Goal: Complete application form: Complete application form

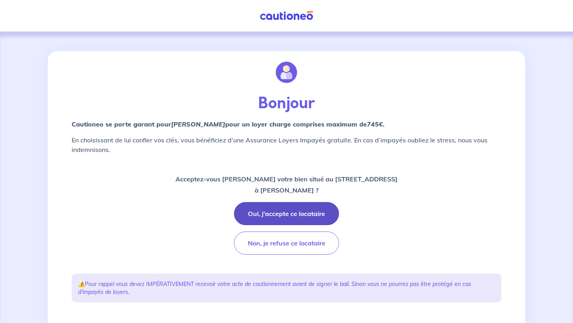
click at [298, 216] on button "Oui, j'accepte ce locataire" at bounding box center [286, 213] width 105 height 23
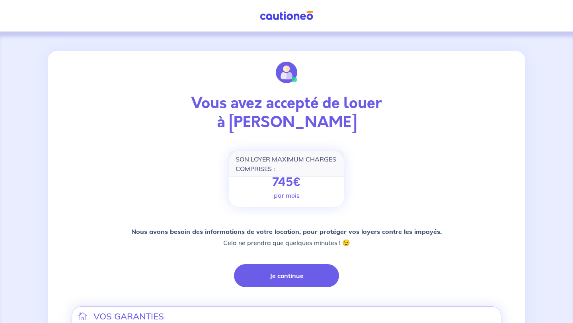
click at [280, 185] on p "745 €" at bounding box center [286, 182] width 29 height 14
click at [298, 268] on button "Je continue" at bounding box center [286, 275] width 105 height 23
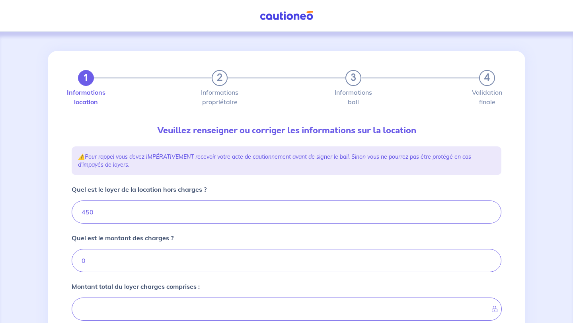
type input "450"
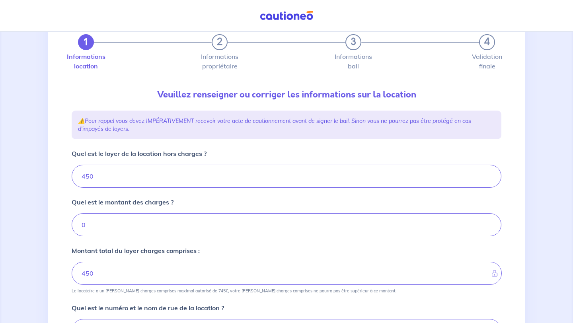
scroll to position [37, 0]
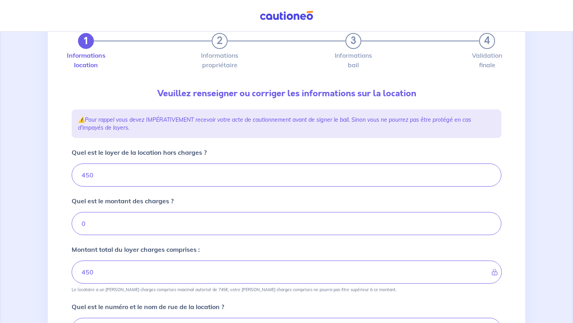
click at [347, 273] on icon at bounding box center [492, 272] width 0 height 6
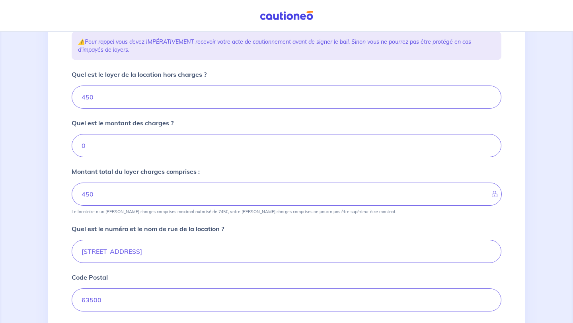
scroll to position [116, 0]
click at [347, 192] on icon at bounding box center [492, 193] width 0 height 6
click at [159, 173] on p "Montant total du loyer charges comprises :" at bounding box center [136, 171] width 128 height 10
click at [105, 98] on input "450" at bounding box center [287, 96] width 430 height 23
click at [180, 99] on input "450" at bounding box center [287, 96] width 430 height 23
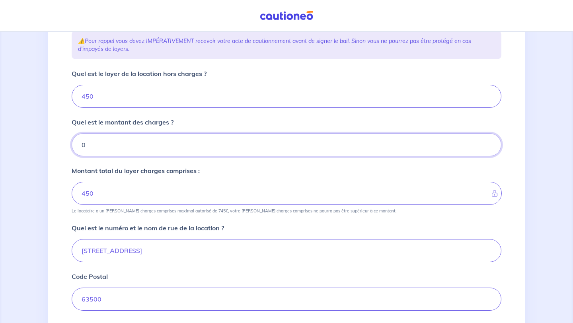
click at [143, 143] on input "0" at bounding box center [287, 144] width 430 height 23
click at [347, 142] on input "0.01" at bounding box center [287, 144] width 430 height 23
type input "0.02"
click at [347, 142] on input "0.02" at bounding box center [287, 144] width 430 height 23
type input "450.01"
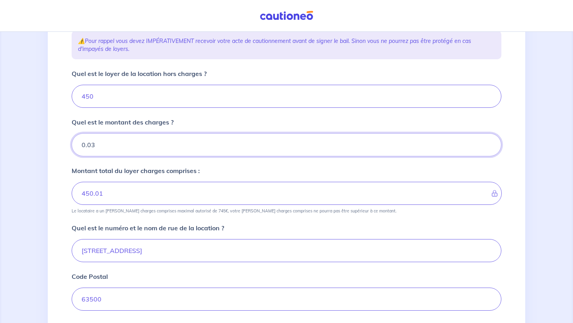
type input "0.03"
click at [347, 142] on input "0.03" at bounding box center [287, 144] width 430 height 23
type input "450.02"
type input "0.04"
click at [347, 142] on input "0.04" at bounding box center [287, 144] width 430 height 23
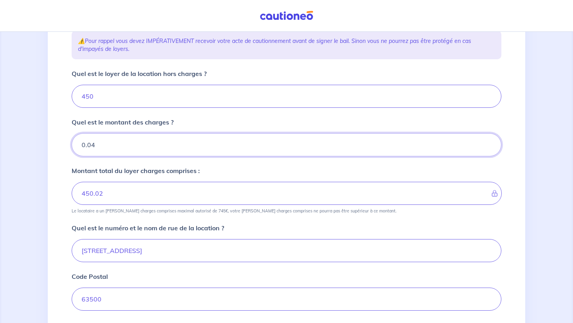
type input "450.03"
type input "0.05"
type input "450.05"
type input "0.12"
type input "450.06"
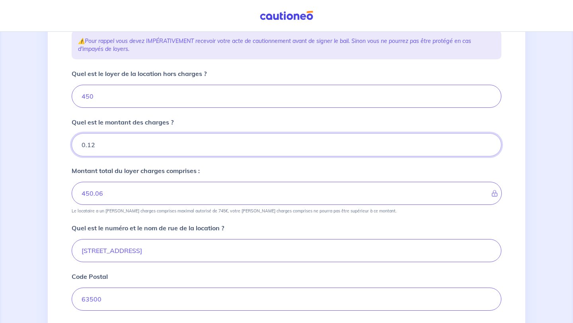
type input "0.13"
type input "450.07"
type input "0.14"
type input "450.08"
type input "0.15"
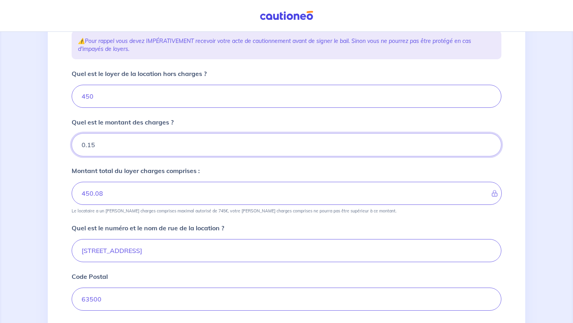
type input "450.09"
type input "0.16"
type input "450.1"
type input "0.17"
type input "450.11"
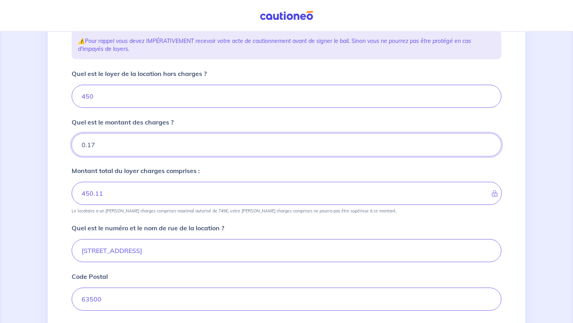
type input "0.18"
type input "450.12"
type input "0.19"
type input "450.13"
type input "0.2"
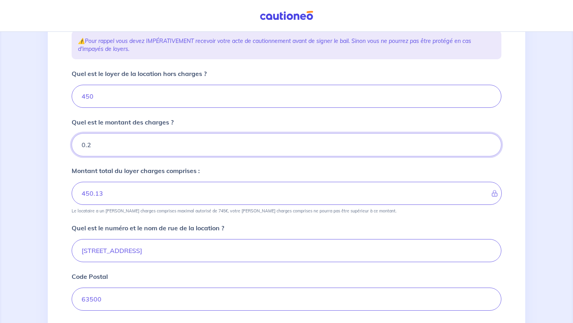
type input "450.14"
type input "0.21"
type input "450.15"
type input "0.22"
type input "450.16"
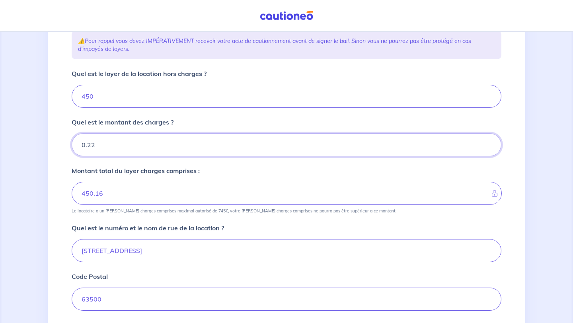
type input "0.23"
type input "450.17"
type input "0.24"
type input "450.18"
type input "0.25"
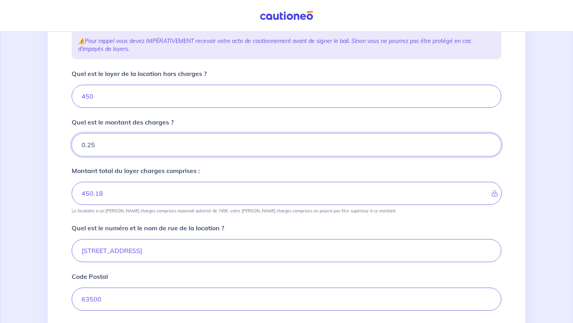
type input "450.19"
type input "0.26"
type input "450.2"
type input "0.27"
type input "450.21"
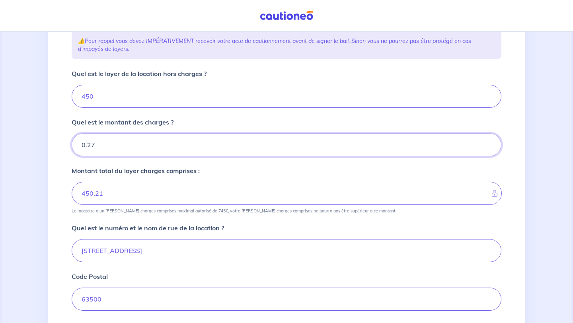
type input "0.28"
type input "450.22"
type input "0.29"
type input "450.23"
type input "0.3"
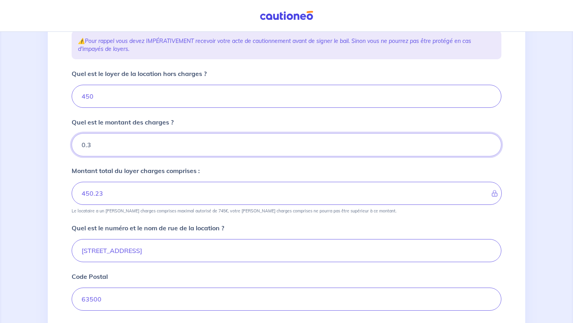
type input "450.24"
type input "0.31"
type input "450.25"
type input "0.32"
type input "450.26"
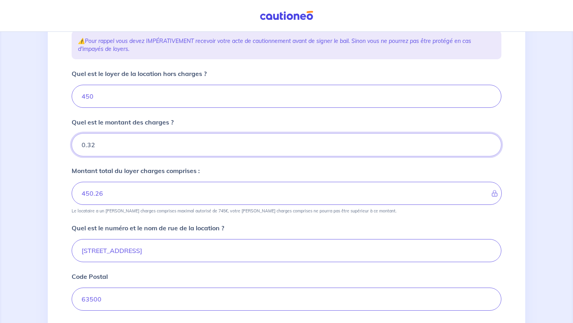
type input "0.33"
type input "450.27"
type input "0.34"
type input "450.28"
type input "0.35"
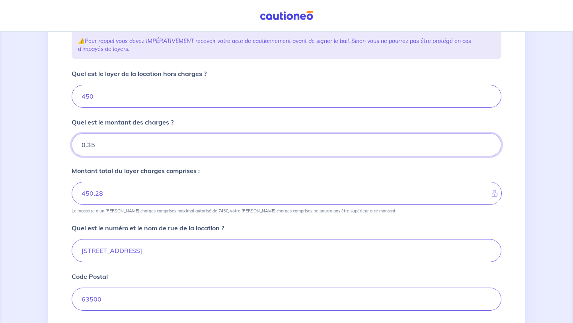
type input "450.29"
type input "0.36"
type input "450.3"
type input "0.37"
type input "450.31"
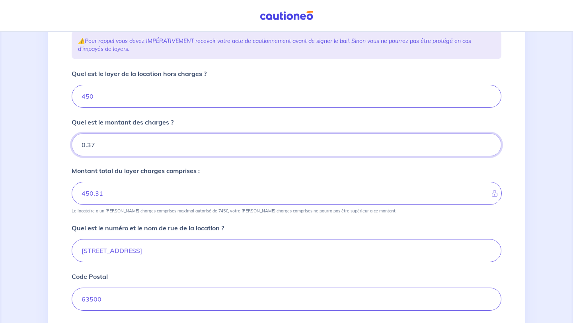
type input "0.38"
type input "450.32"
type input "0.39"
type input "450.33"
type input "0.4"
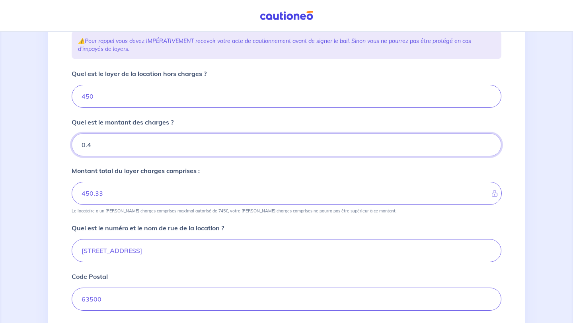
type input "450.34"
type input "0.41"
type input "450.35"
type input "0.42"
type input "450.36"
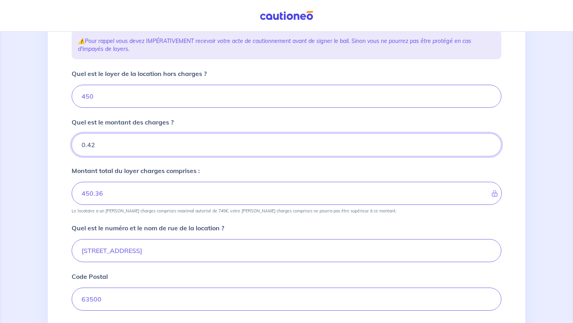
type input "0.43"
type input "450.37"
type input "0.44"
type input "450.38"
type input "0.45"
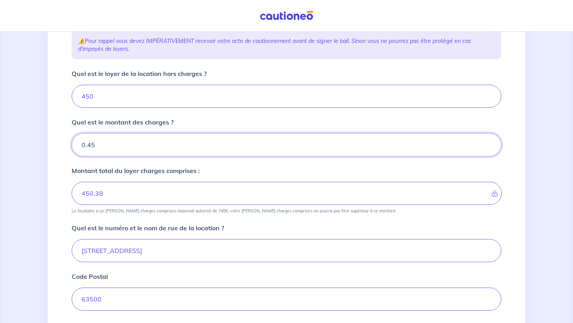
type input "450.39"
type input "0.46"
type input "450.4"
type input "0.47"
type input "450.41"
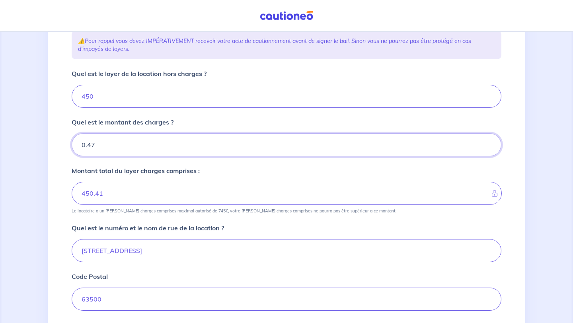
type input "0.48"
type input "450.42"
type input "0.49"
type input "450.43"
type input "0.5"
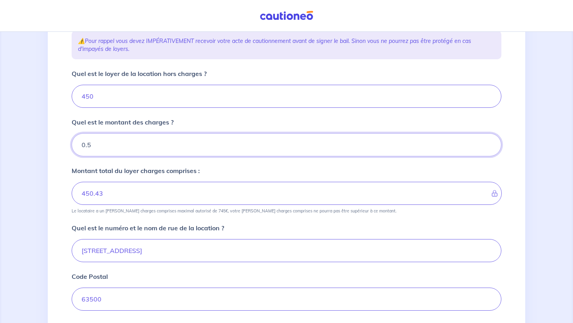
type input "450.44"
type input "0.51"
type input "450.45"
type input "0.52"
type input "450.46"
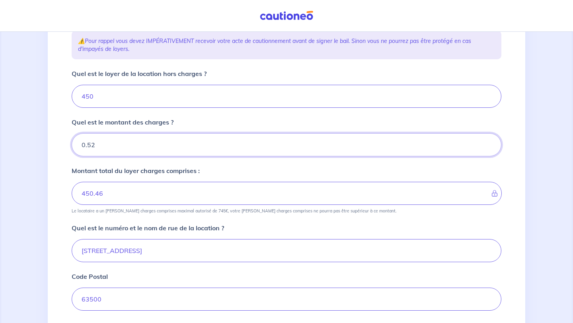
type input "0.53"
type input "450.47"
type input "0.54"
type input "450.48"
type input "0.55"
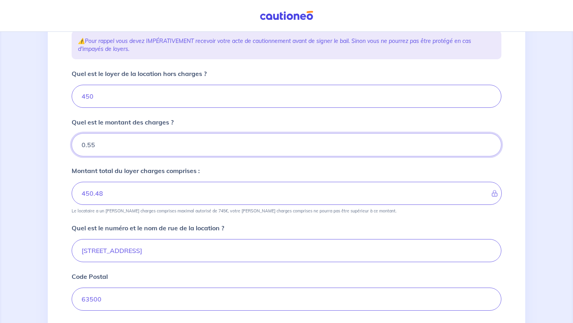
type input "450.49"
type input "0.56"
type input "450.5"
type input "0.57"
type input "450.51"
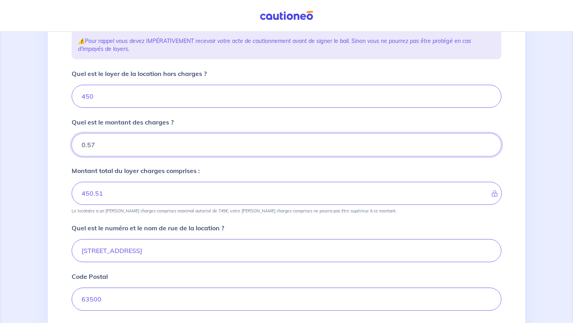
type input "0.58"
type input "450.52"
type input "0.59"
type input "450.53"
type input "0.6"
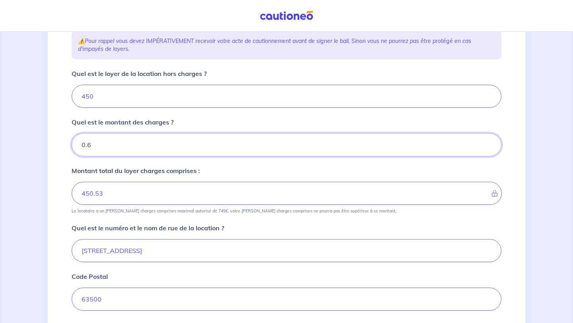
type input "450.54"
type input "0.61"
type input "450.55"
type input "0.62"
type input "450.56"
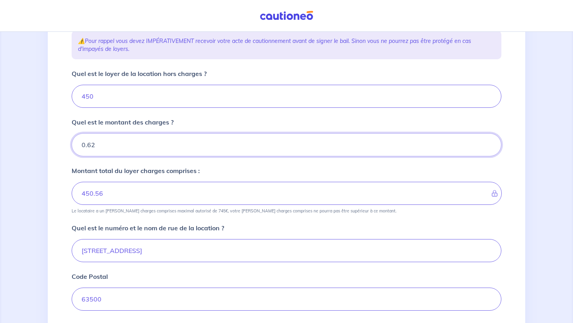
type input "0.63"
type input "450.57"
type input "0.64"
type input "450.58"
type input "0.65"
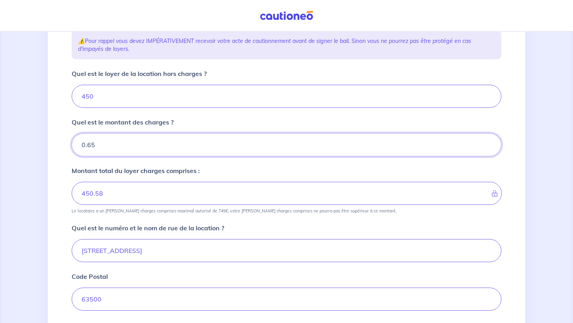
type input "450.59"
type input "0.66"
type input "450.6"
type input "0.67"
type input "450.61"
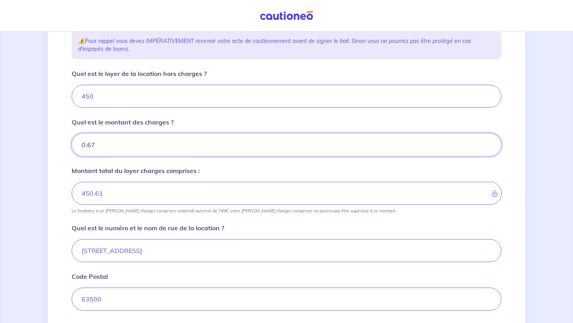
type input "0.68"
type input "450.62"
type input "0.69"
type input "450.63"
type input "0.7"
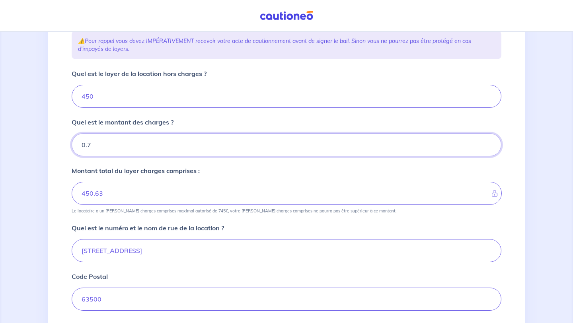
type input "450.64"
type input "0.71"
type input "450.65"
type input "0.72"
type input "450.66"
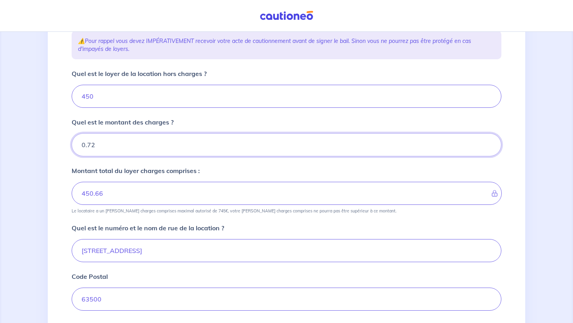
type input "0.73"
type input "450.67"
type input "0.74"
type input "450.68"
type input "0.75"
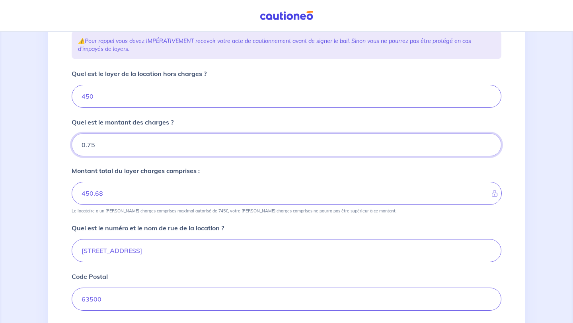
type input "450.69"
type input "0.76"
type input "450.7"
type input "0.77"
type input "450.71"
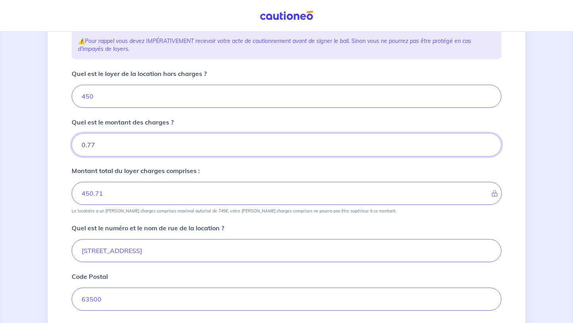
type input "0.78"
type input "450.72"
type input "0.79"
type input "450.73"
type input "0.8"
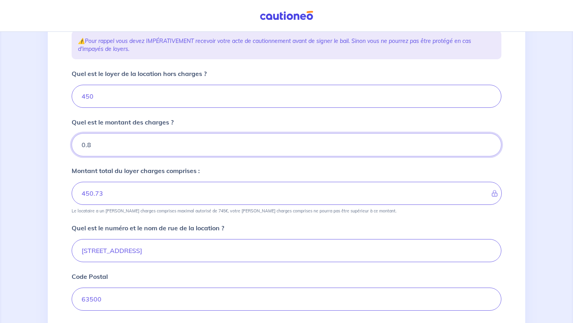
type input "450.74"
type input "0.81"
type input "450.75"
type input "0.82"
type input "450.76"
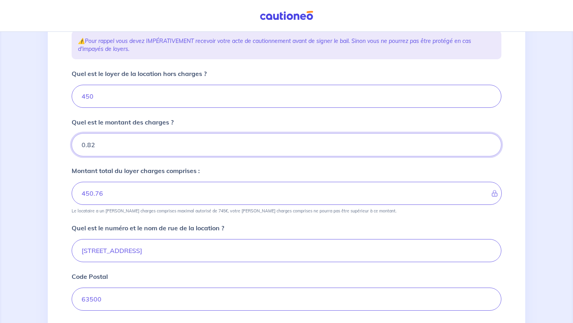
type input "0.83"
type input "450.77"
type input "0.84"
type input "450.78"
type input "0.85"
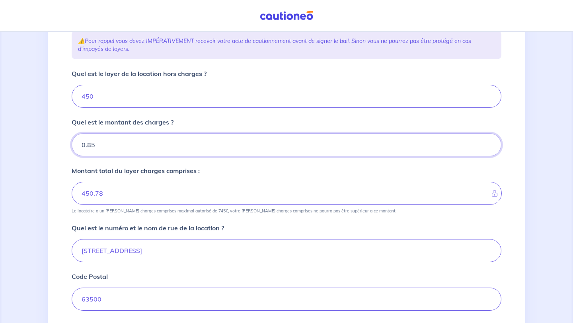
type input "450.79"
type input "0.86"
type input "450.8"
type input "0.87"
type input "450.81"
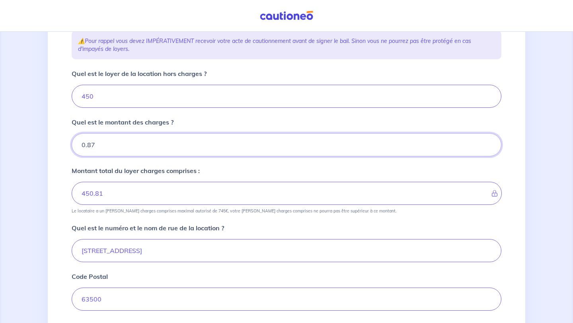
type input "0.88"
type input "450.82"
type input "0.89"
type input "450.83"
type input "0.9"
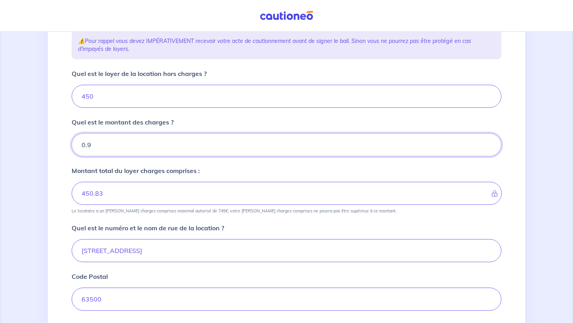
type input "450.84"
type input "0.91"
type input "450.85"
type input "0.92"
type input "450.86"
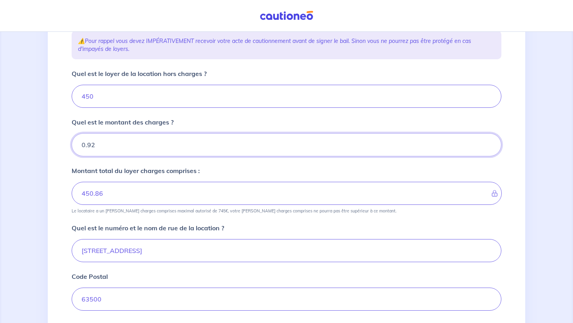
type input "0.93"
type input "450.87"
type input "0.94"
type input "450.88"
type input "0.95"
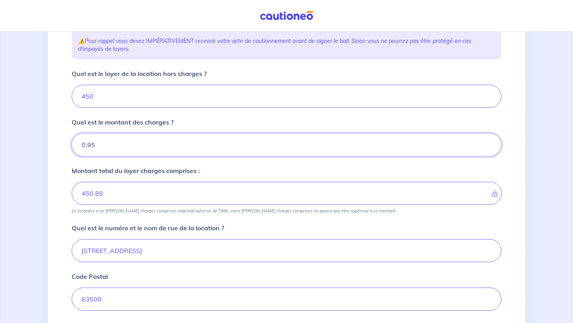
type input "450.89"
type input "0.96"
type input "450.9"
type input "0.97"
type input "450.91"
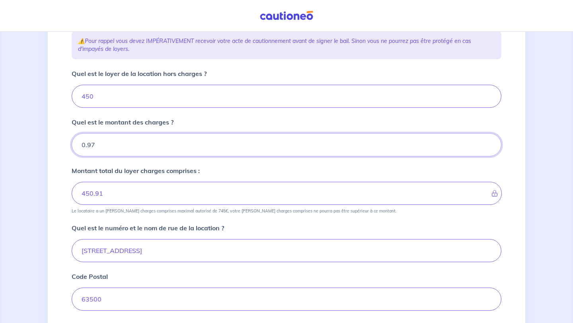
type input "0.98"
type input "450.92"
type input "0.99"
type input "450.93"
type input "1"
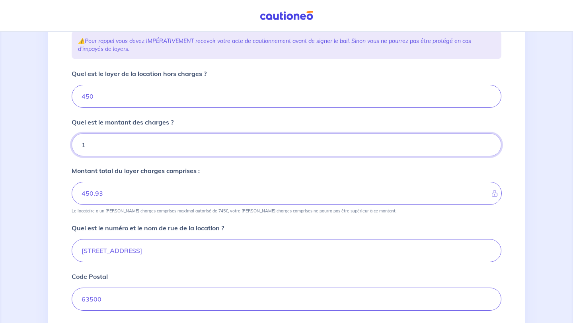
type input "450.94"
type input "1.01"
type input "450.95"
type input "1.02"
type input "450.96"
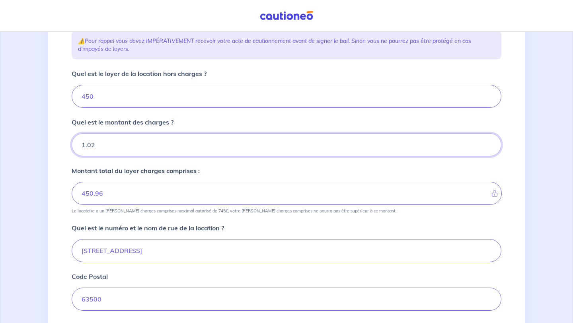
type input "1.03"
type input "450.97"
type input "1.04"
type input "450.98"
type input "1.05"
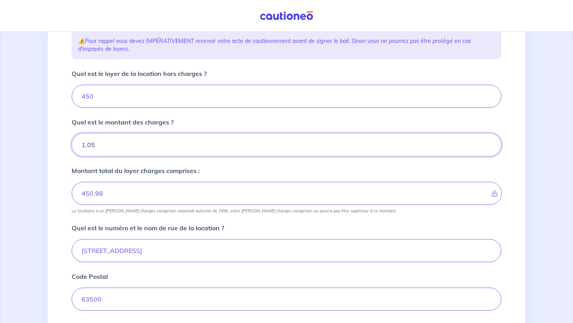
type input "450.99"
type input "1.06"
type input "451"
type input "1.07"
click at [347, 142] on input "1.15" at bounding box center [287, 144] width 430 height 23
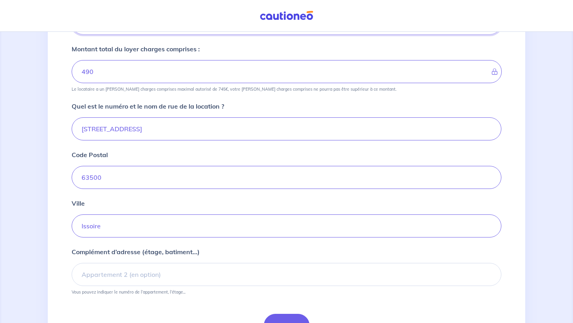
scroll to position [286, 0]
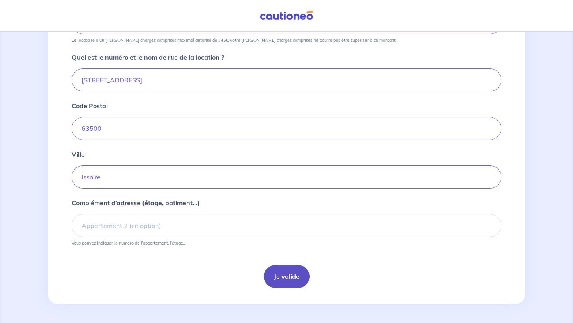
click at [296, 280] on button "Je valide" at bounding box center [287, 276] width 46 height 23
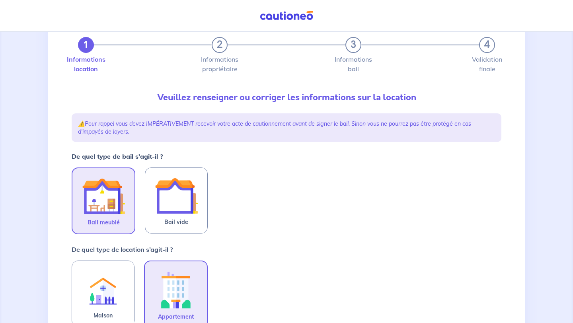
scroll to position [46, 0]
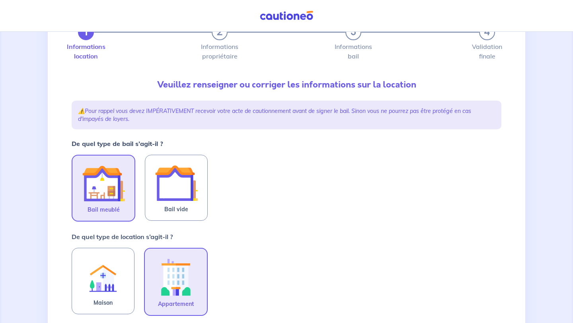
click at [115, 188] on img at bounding box center [103, 183] width 43 height 43
click at [0, 0] on input "Bail meublé" at bounding box center [0, 0] width 0 height 0
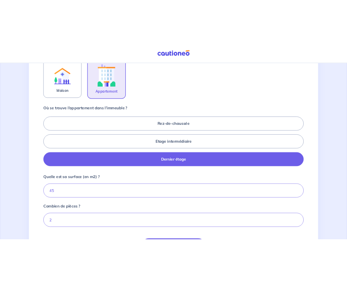
scroll to position [275, 0]
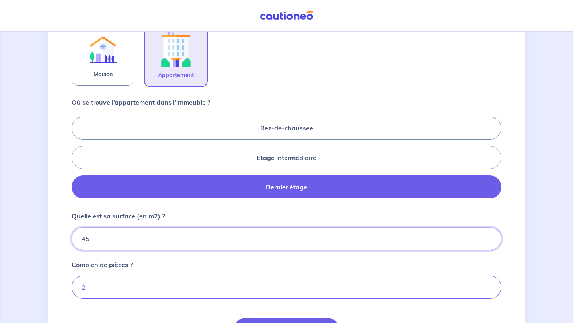
click at [214, 236] on input "45" at bounding box center [287, 238] width 430 height 23
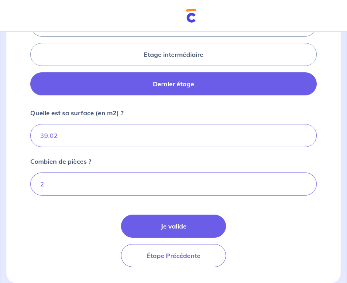
scroll to position [377, 0]
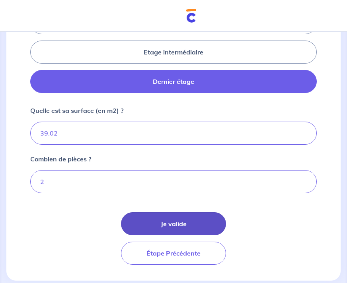
click at [173, 225] on button "Je valide" at bounding box center [173, 223] width 105 height 23
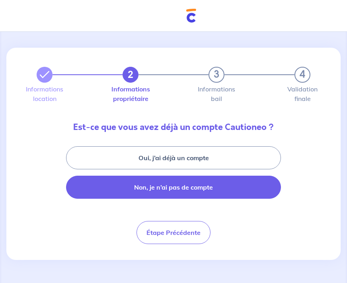
click at [169, 188] on button "Non, je n’ai pas de compte" at bounding box center [173, 187] width 215 height 23
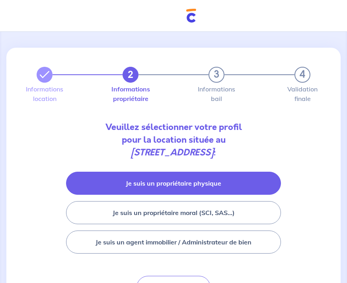
click at [200, 179] on button "Je suis un propriétaire physique" at bounding box center [173, 183] width 215 height 23
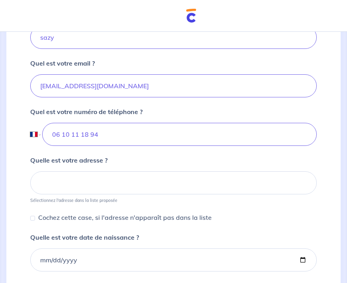
scroll to position [240, 0]
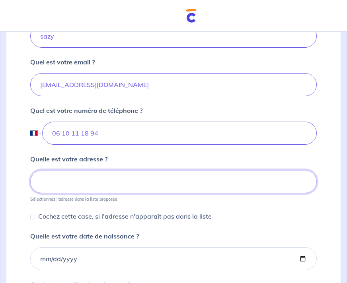
click at [112, 189] on input at bounding box center [173, 181] width 286 height 23
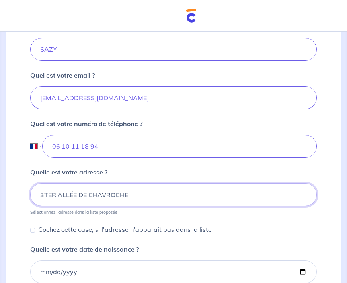
scroll to position [224, 0]
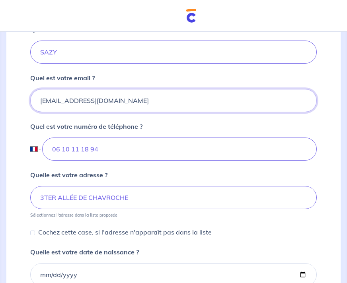
click at [119, 107] on input "sazymartial@gmail.com" at bounding box center [173, 100] width 286 height 23
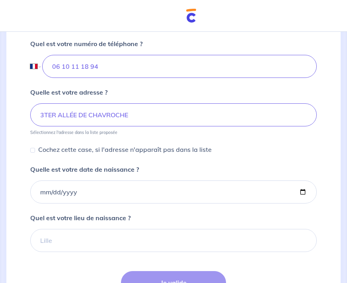
scroll to position [327, 0]
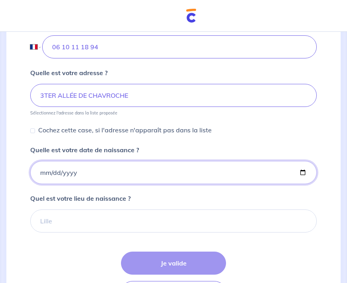
click at [132, 168] on input "Quelle est votre date de naissance ?" at bounding box center [173, 172] width 286 height 23
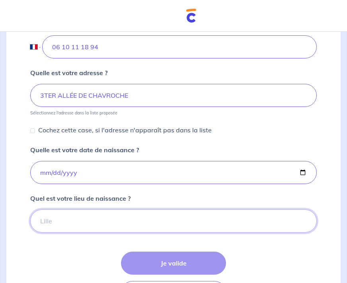
click at [81, 222] on input "Quel est votre lieu de naissance ?" at bounding box center [173, 221] width 286 height 23
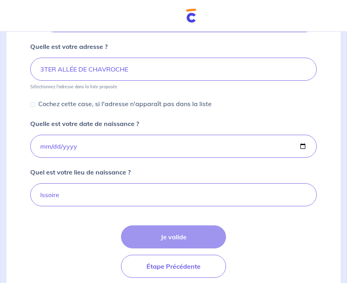
scroll to position [366, 0]
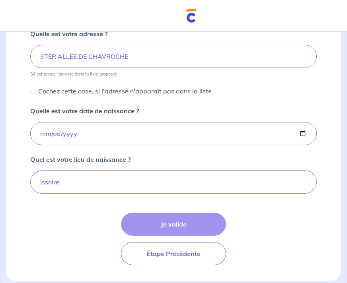
click at [178, 226] on div "Je valide Étape Précédente" at bounding box center [173, 239] width 286 height 53
click at [203, 168] on div "Quel est votre lieu de naissance ? Issoire" at bounding box center [173, 174] width 286 height 39
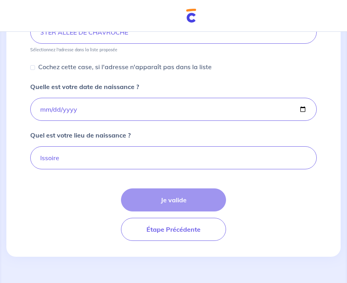
scroll to position [392, 0]
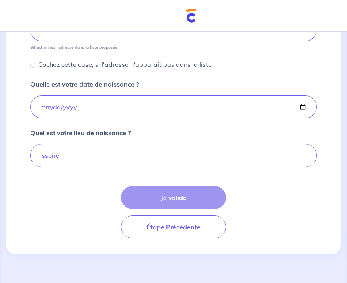
click at [164, 186] on div "Je valide Étape Précédente" at bounding box center [173, 212] width 286 height 53
click at [162, 200] on div "Je valide Étape Précédente" at bounding box center [173, 212] width 286 height 53
click at [300, 107] on input "1992-09-26" at bounding box center [173, 106] width 286 height 23
click at [252, 138] on div "Quel est votre lieu de naissance ? Issoire" at bounding box center [173, 147] width 286 height 39
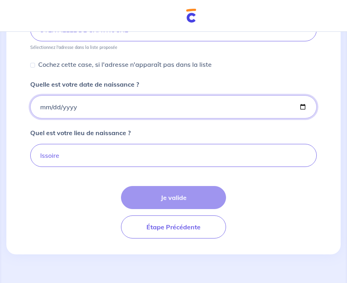
click at [239, 117] on input "1992-09-26" at bounding box center [173, 106] width 286 height 23
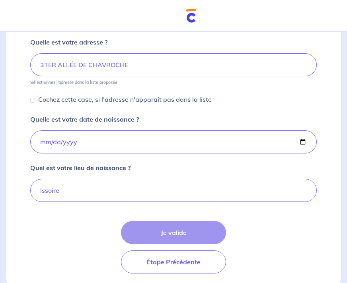
scroll to position [339, 0]
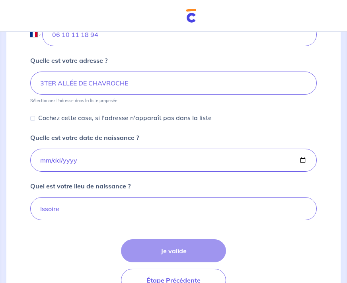
click at [175, 246] on div "Je valide Étape Précédente" at bounding box center [173, 266] width 286 height 53
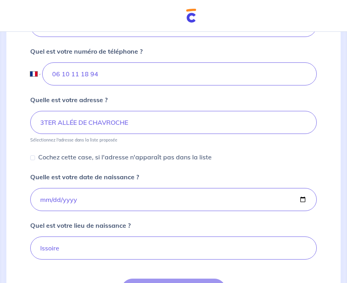
scroll to position [297, 0]
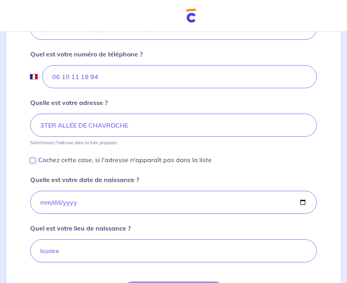
click at [34, 163] on input "Cochez cette case, si l'adresse n'apparaît pas dans la liste" at bounding box center [32, 160] width 5 height 5
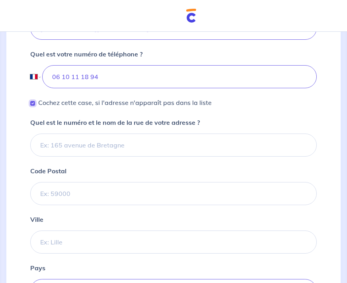
click at [34, 104] on input "Cochez cette case, si l'adresse n'apparaît pas dans la liste" at bounding box center [32, 103] width 5 height 5
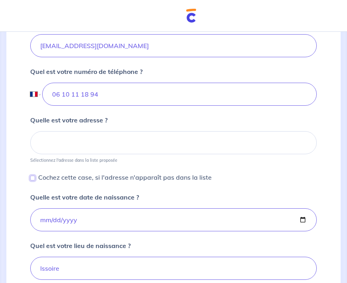
scroll to position [278, 0]
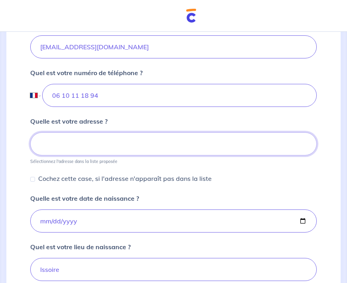
click at [64, 140] on input at bounding box center [173, 144] width 286 height 23
click at [33, 177] on input "Cochez cette case, si l'adresse n'apparaît pas dans la liste" at bounding box center [32, 179] width 5 height 5
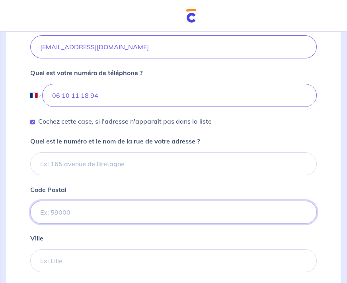
click at [62, 208] on input "Code Postal" at bounding box center [173, 212] width 286 height 23
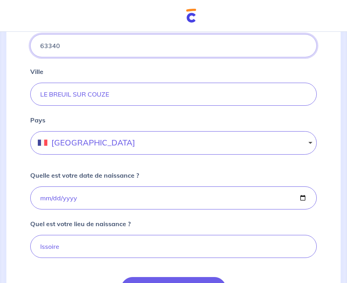
scroll to position [472, 0]
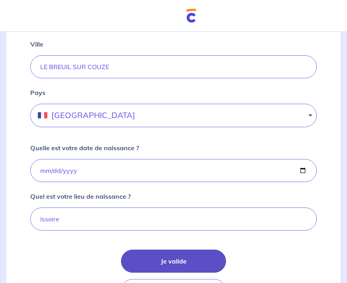
click at [146, 260] on button "Je valide" at bounding box center [173, 261] width 105 height 23
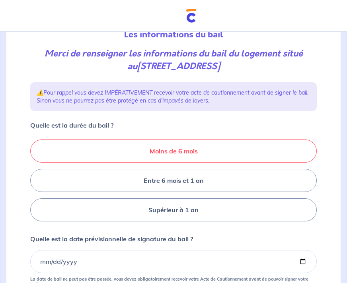
scroll to position [105, 0]
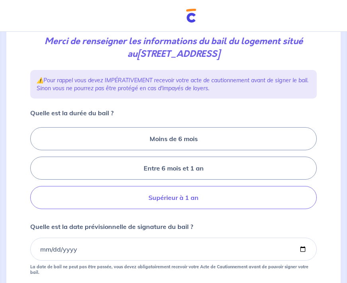
click at [176, 200] on label "Supérieur à 1 an" at bounding box center [173, 197] width 286 height 23
click at [35, 171] on input "Supérieur à 1 an" at bounding box center [32, 168] width 5 height 5
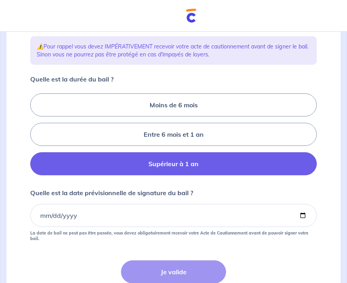
scroll to position [152, 0]
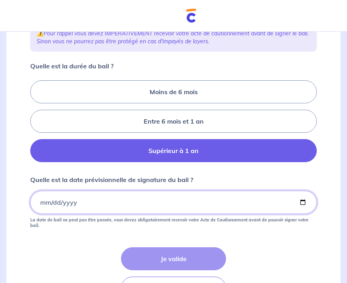
click at [44, 200] on input "Quelle est la date prévisionnelle de signature du bail ?" at bounding box center [173, 202] width 286 height 23
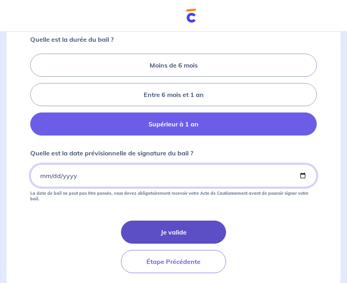
scroll to position [182, 0]
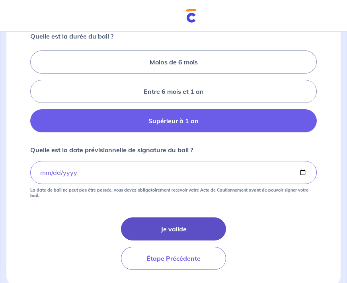
click at [170, 223] on button "Je valide" at bounding box center [173, 229] width 105 height 23
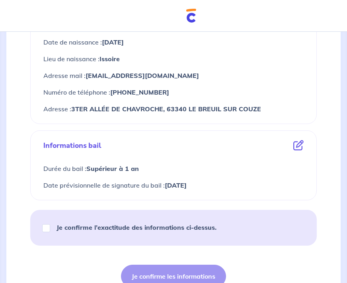
scroll to position [365, 0]
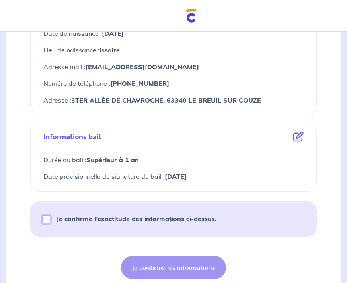
click at [45, 219] on input "Je confirme l’exactitude des informations ci-dessus." at bounding box center [46, 220] width 8 height 8
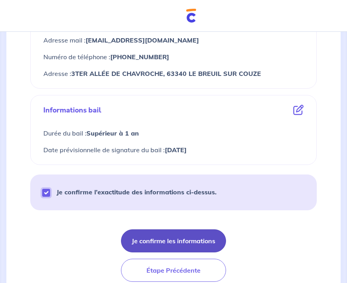
scroll to position [403, 0]
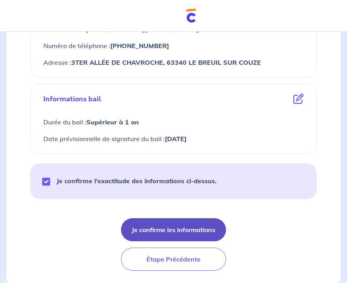
click at [192, 230] on button "Je confirme les informations" at bounding box center [173, 229] width 105 height 23
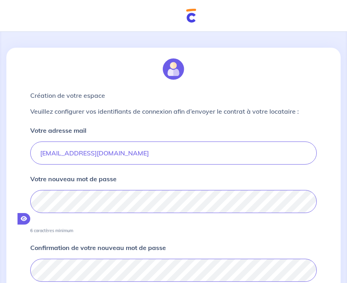
click at [27, 216] on icon "button" at bounding box center [24, 219] width 6 height 6
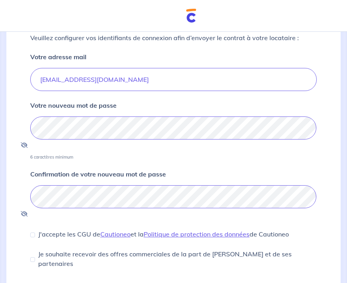
scroll to position [114, 0]
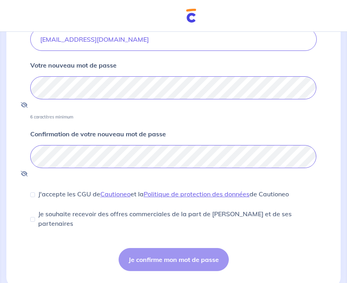
click at [36, 189] on div "J'accepte les CGU de Cautioneo et la Politique de protection des données de Cau…" at bounding box center [159, 194] width 259 height 10
click at [33, 193] on input "J'accepte les CGU de Cautioneo et la Politique de protection des données de Cau…" at bounding box center [32, 195] width 5 height 5
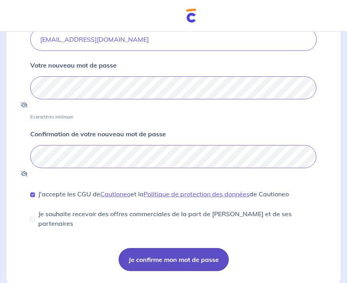
click at [150, 248] on button "Je confirme mon mot de passe" at bounding box center [174, 259] width 110 height 23
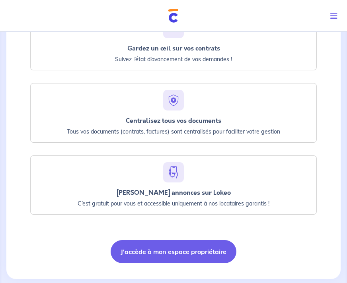
scroll to position [294, 0]
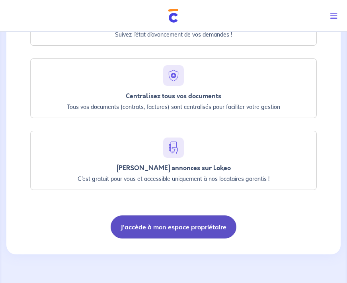
click at [185, 226] on button "J'accède à mon espace propriétaire" at bounding box center [174, 227] width 126 height 23
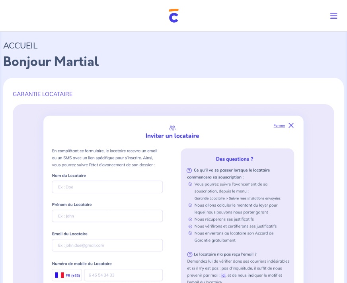
select select "FR"
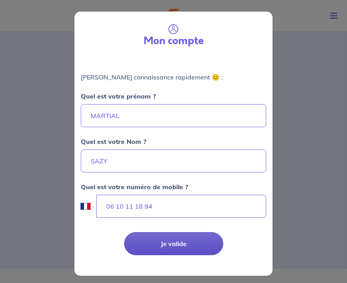
click at [180, 243] on button "Je valide" at bounding box center [173, 243] width 99 height 23
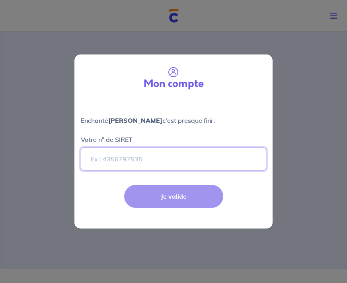
click at [108, 163] on input "Votre n° de SIRET" at bounding box center [173, 159] width 185 height 23
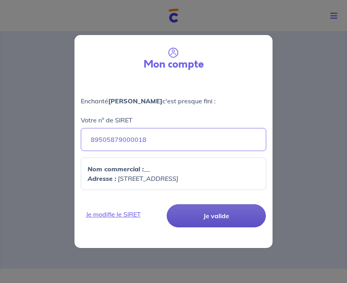
click at [240, 218] on button "Je valide" at bounding box center [216, 216] width 99 height 23
click at [212, 217] on button "Je valide" at bounding box center [216, 216] width 99 height 23
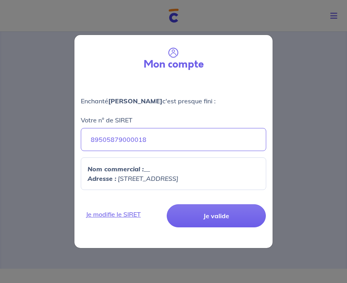
click at [212, 177] on p "Adresse : [STREET_ADDRESS]" at bounding box center [174, 179] width 172 height 10
click at [153, 142] on input "89505879000018" at bounding box center [173, 139] width 185 height 23
click at [204, 178] on p "Adresse : [STREET_ADDRESS]" at bounding box center [174, 179] width 172 height 10
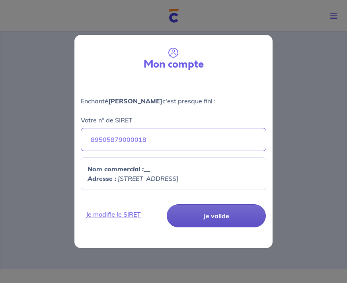
click at [198, 209] on button "Je valide" at bounding box center [216, 216] width 99 height 23
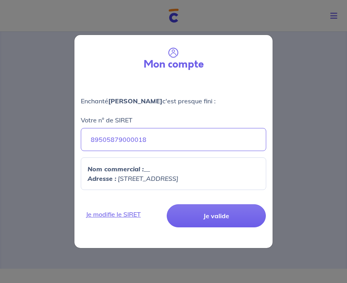
click at [224, 229] on div "Je modifie le SIRET Je valide" at bounding box center [174, 223] width 208 height 52
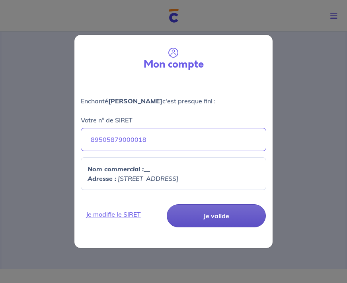
click at [224, 218] on button "Je valide" at bounding box center [216, 216] width 99 height 23
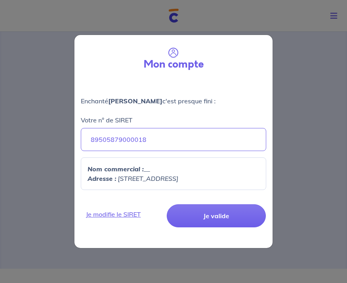
click at [133, 170] on strong "Nom commercial :" at bounding box center [116, 169] width 56 height 8
click at [149, 170] on p "Nom commercial : __" at bounding box center [174, 169] width 172 height 10
click at [138, 173] on p "Nom commercial : __" at bounding box center [174, 169] width 172 height 10
click at [230, 249] on div "Mon compte Enchanté [PERSON_NAME] c'est presque fini : Votre n° de SIRET 895058…" at bounding box center [173, 141] width 347 height 283
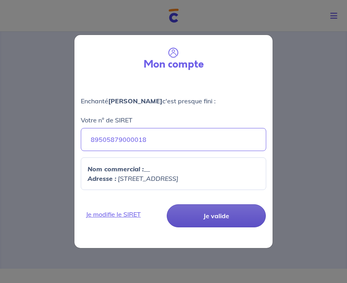
click at [226, 208] on button "Je valide" at bounding box center [216, 216] width 99 height 23
click at [224, 211] on button "Je valide" at bounding box center [216, 216] width 99 height 23
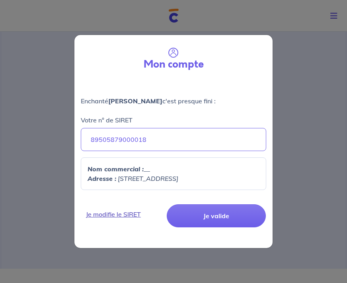
click at [121, 216] on link "Je modifie le SIRET" at bounding box center [122, 215] width 83 height 10
click at [138, 214] on link "Je modifie le SIRET" at bounding box center [122, 215] width 83 height 10
click at [166, 109] on div "Votre n° de SIRET 89505879000018" at bounding box center [173, 128] width 185 height 45
click at [160, 150] on input "89505879000018" at bounding box center [173, 139] width 185 height 23
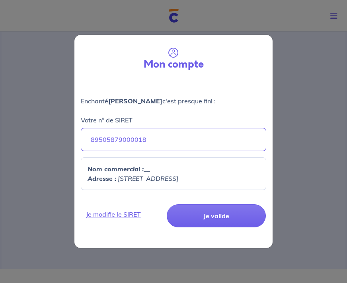
click at [157, 163] on div "Nom commercial : __ Adresse : [STREET_ADDRESS]" at bounding box center [173, 174] width 185 height 33
click at [157, 143] on input "89505879000018" at bounding box center [173, 139] width 185 height 23
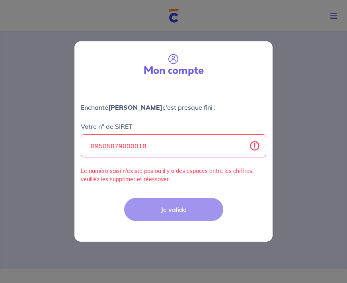
click at [146, 196] on div "Je valide" at bounding box center [174, 216] width 208 height 52
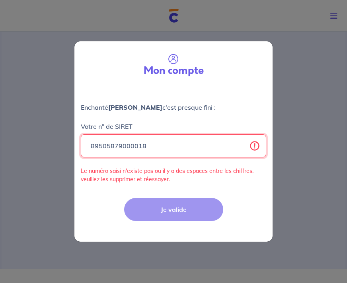
click at [163, 147] on input "89505879000018" at bounding box center [173, 145] width 185 height 23
click at [124, 198] on button "Je valide" at bounding box center [173, 209] width 99 height 23
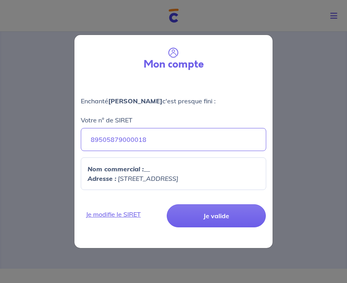
click at [171, 173] on p "Nom commercial : __" at bounding box center [174, 169] width 172 height 10
click at [181, 163] on div "Nom commercial : __ Adresse : [STREET_ADDRESS]" at bounding box center [173, 174] width 185 height 33
click at [142, 171] on strong "Nom commercial :" at bounding box center [116, 169] width 56 height 8
click at [179, 97] on p "Enchanté [PERSON_NAME] c'est presque fini :" at bounding box center [173, 101] width 185 height 10
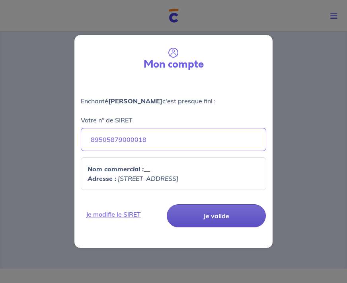
click at [201, 207] on button "Je valide" at bounding box center [216, 216] width 99 height 23
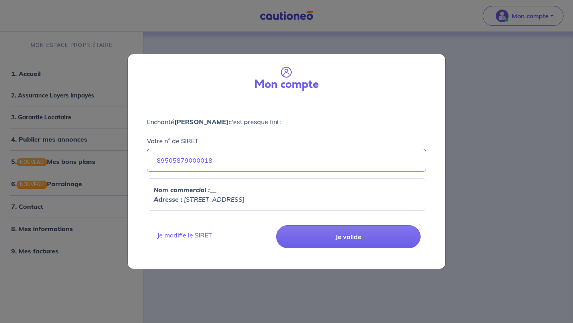
click at [246, 142] on div "Votre n° de SIRET 89505879000018" at bounding box center [286, 149] width 279 height 45
click at [279, 96] on div "Mon compte" at bounding box center [287, 77] width 318 height 47
click at [196, 203] on em "[STREET_ADDRESS]" at bounding box center [214, 199] width 60 height 8
click at [347, 113] on div "Enchanté [PERSON_NAME] c'est presque fini : Votre n° de SIRET 89505879000018 No…" at bounding box center [287, 159] width 318 height 116
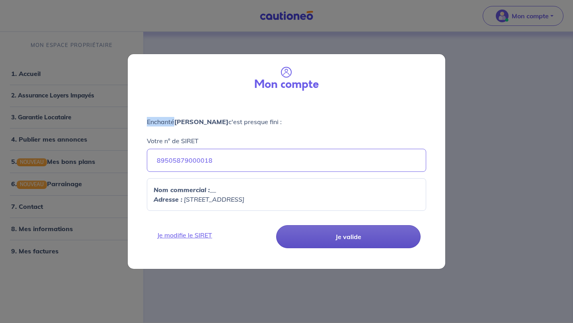
click at [347, 238] on button "Je valide" at bounding box center [348, 236] width 144 height 23
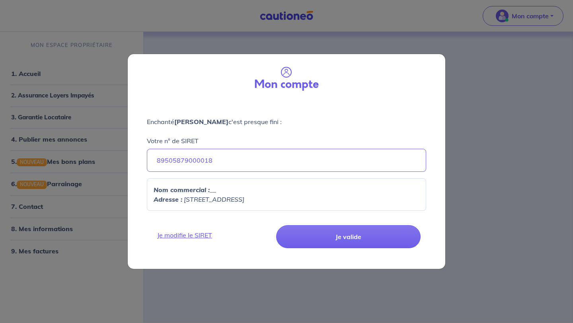
click at [209, 123] on strong "[PERSON_NAME]" at bounding box center [201, 122] width 54 height 8
click at [215, 162] on input "89505879000018" at bounding box center [286, 160] width 279 height 23
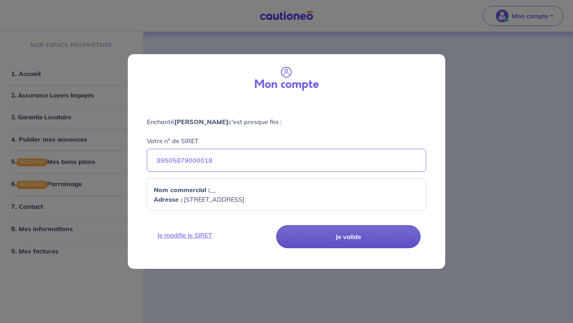
click at [347, 248] on button "Je valide" at bounding box center [348, 236] width 144 height 23
click at [347, 236] on button "Je valide" at bounding box center [348, 236] width 144 height 23
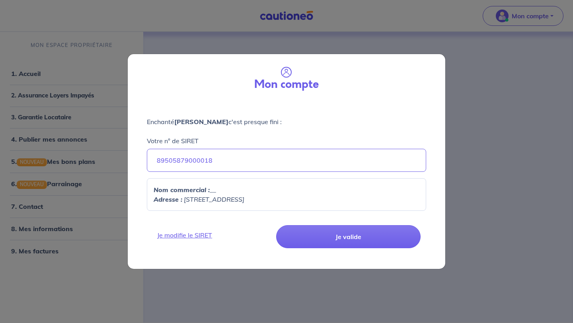
click at [347, 191] on p "Nom commercial : __" at bounding box center [287, 190] width 266 height 10
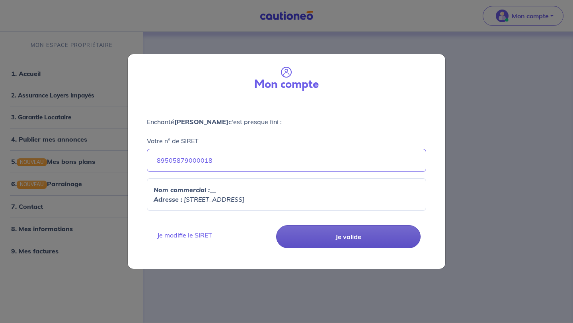
click at [347, 238] on button "Je valide" at bounding box center [348, 236] width 144 height 23
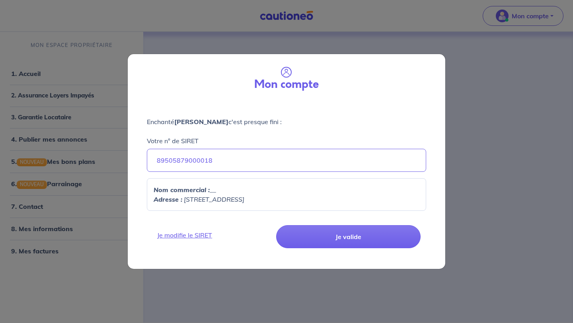
click at [347, 209] on div "Nom commercial : __ Adresse : [STREET_ADDRESS]" at bounding box center [286, 194] width 279 height 33
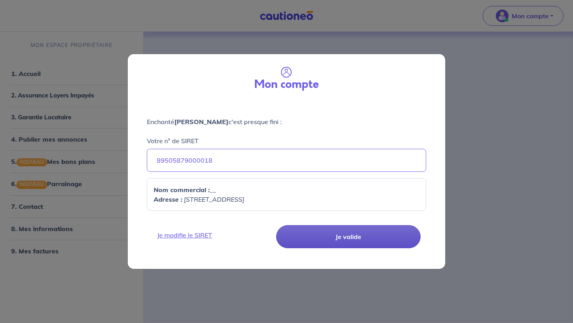
click at [347, 233] on button "Je valide" at bounding box center [348, 236] width 144 height 23
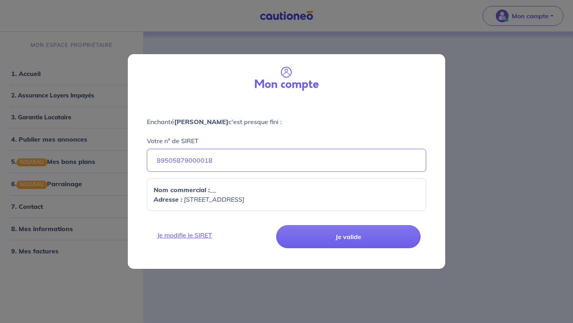
click at [238, 101] on div "Enchanté [PERSON_NAME] c'est presque fini : Votre n° de SIRET 89505879000018 No…" at bounding box center [287, 159] width 318 height 116
click at [224, 211] on div "Enchanté [PERSON_NAME] c'est presque fini : Votre n° de SIRET 89505879000018 No…" at bounding box center [287, 159] width 318 height 116
click at [228, 205] on div "Nom commercial : __ Adresse : [STREET_ADDRESS]" at bounding box center [286, 194] width 279 height 33
click at [347, 27] on div "Mon compte Enchanté [PERSON_NAME] c'est presque fini : Votre n° de SIRET 895058…" at bounding box center [286, 161] width 573 height 323
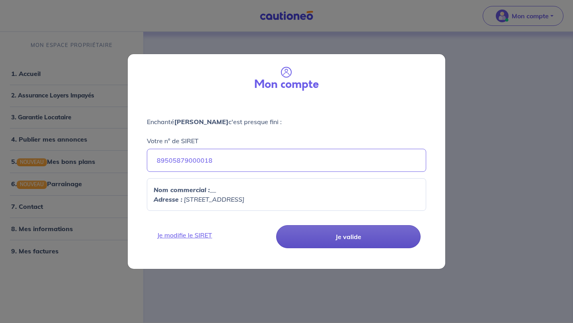
click at [347, 226] on button "Je valide" at bounding box center [348, 236] width 144 height 23
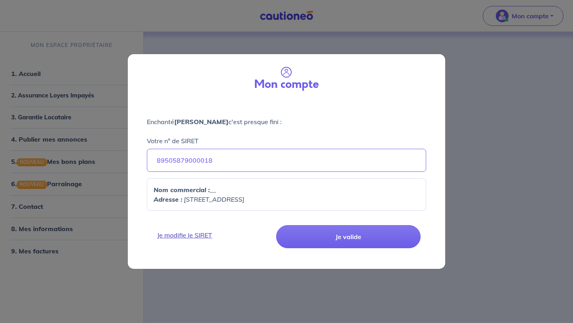
click at [178, 237] on link "Je modifie le SIRET" at bounding box center [212, 235] width 121 height 10
click at [220, 153] on input "89505879000018" at bounding box center [286, 160] width 279 height 23
click at [220, 158] on input "89505879000018" at bounding box center [286, 160] width 279 height 23
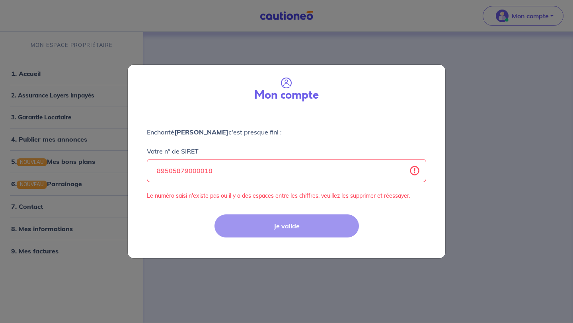
click at [289, 223] on div "Je valide" at bounding box center [286, 233] width 327 height 52
click at [290, 223] on div "Je valide" at bounding box center [286, 233] width 327 height 52
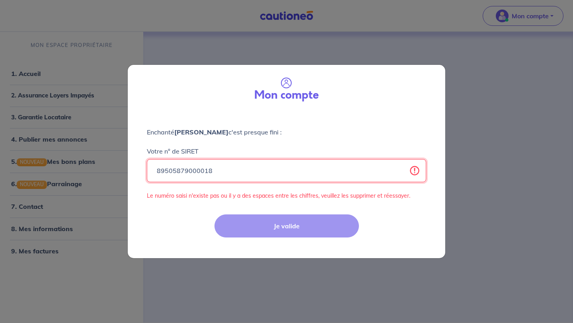
click at [242, 168] on input "89505879000018" at bounding box center [286, 170] width 279 height 23
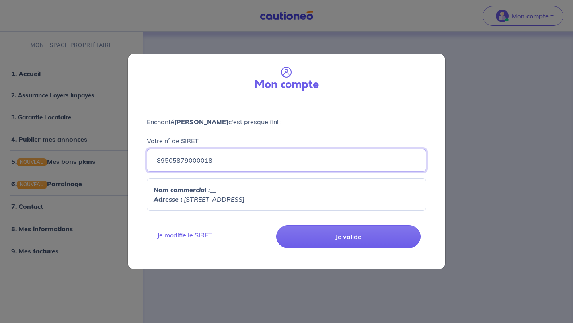
type input "89505879000018"
click at [187, 199] on em "[STREET_ADDRESS]" at bounding box center [214, 199] width 60 height 8
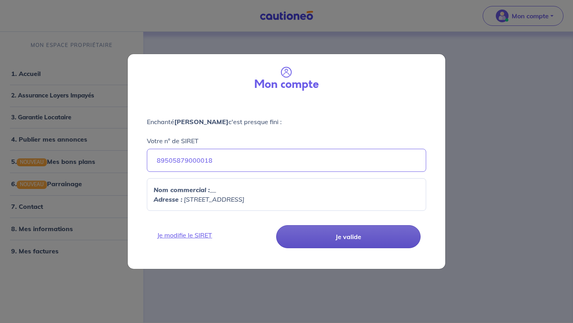
click at [329, 238] on button "Je valide" at bounding box center [348, 236] width 144 height 23
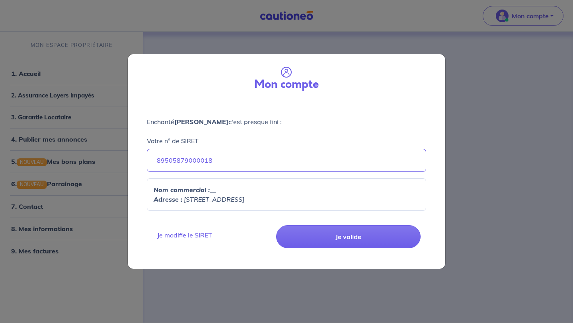
click at [288, 70] on icon at bounding box center [286, 72] width 11 height 11
click at [238, 119] on p "Enchanté [PERSON_NAME] c'est presque fini :" at bounding box center [286, 122] width 279 height 10
click at [217, 160] on input "89505879000018" at bounding box center [286, 160] width 279 height 23
click at [199, 200] on em "[STREET_ADDRESS]" at bounding box center [214, 199] width 60 height 8
click at [216, 192] on p "Nom commercial : __" at bounding box center [287, 190] width 266 height 10
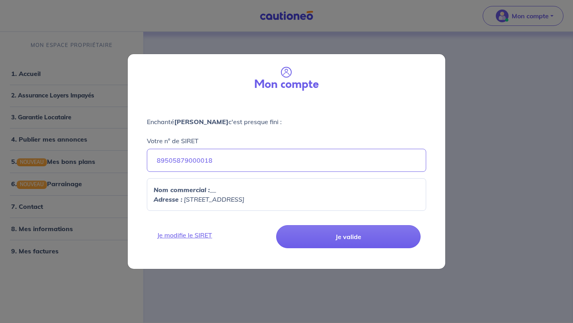
click at [224, 192] on p "Nom commercial : __" at bounding box center [287, 190] width 266 height 10
click at [216, 196] on em "[STREET_ADDRESS]" at bounding box center [214, 199] width 60 height 8
click at [196, 196] on em "[STREET_ADDRESS]" at bounding box center [214, 199] width 60 height 8
click at [317, 194] on p "Nom commercial : __" at bounding box center [287, 190] width 266 height 10
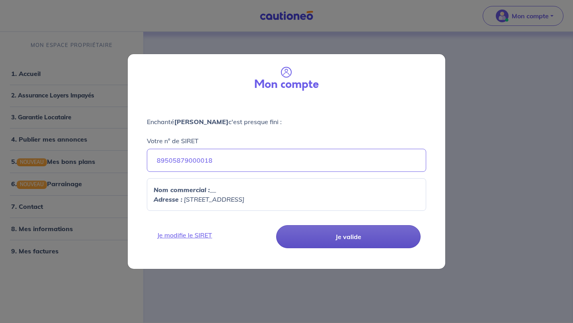
click at [334, 240] on button "Je valide" at bounding box center [348, 236] width 144 height 23
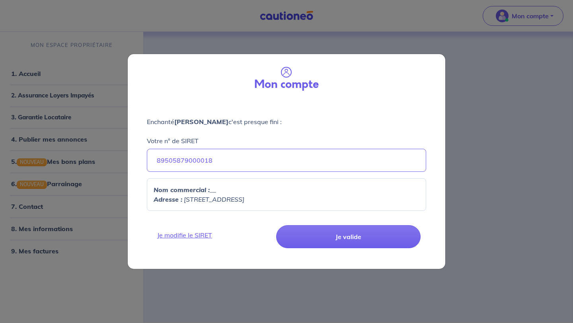
click at [347, 154] on div "Mon compte Enchanté [PERSON_NAME] c'est presque fini : Votre n° de SIRET 895058…" at bounding box center [286, 161] width 573 height 323
select select "FR"
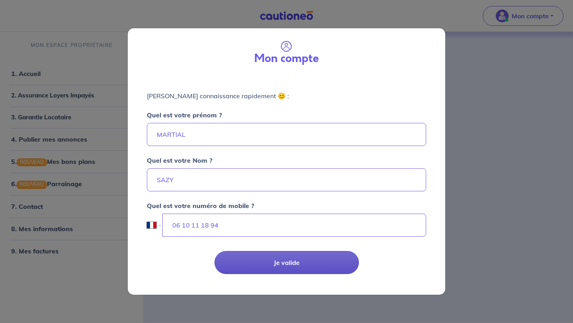
click at [260, 257] on button "Je valide" at bounding box center [286, 262] width 144 height 23
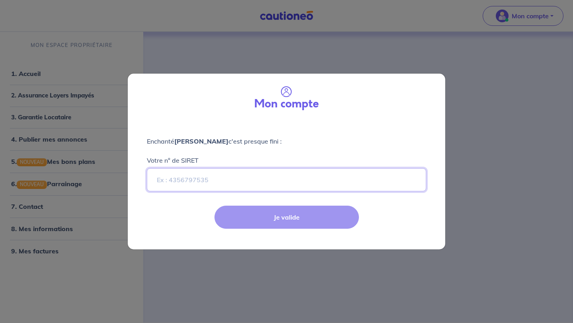
click at [216, 179] on input "Votre n° de SIRET" at bounding box center [286, 179] width 279 height 23
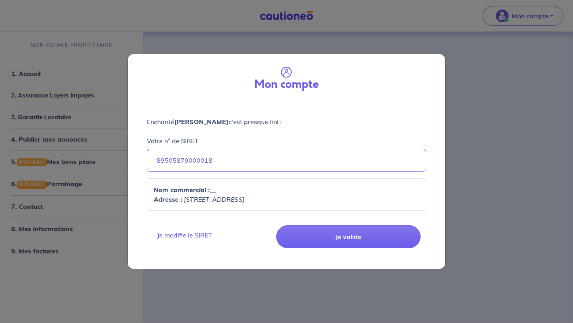
click at [244, 193] on p "Nom commercial : __" at bounding box center [287, 190] width 266 height 10
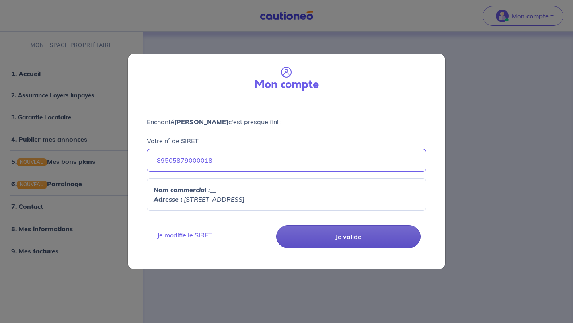
click at [304, 229] on button "Je valide" at bounding box center [348, 236] width 144 height 23
click at [327, 235] on button "Je valide" at bounding box center [348, 236] width 144 height 23
drag, startPoint x: 327, startPoint y: 235, endPoint x: 327, endPoint y: 230, distance: 4.8
click at [327, 235] on button "Je valide" at bounding box center [348, 236] width 144 height 23
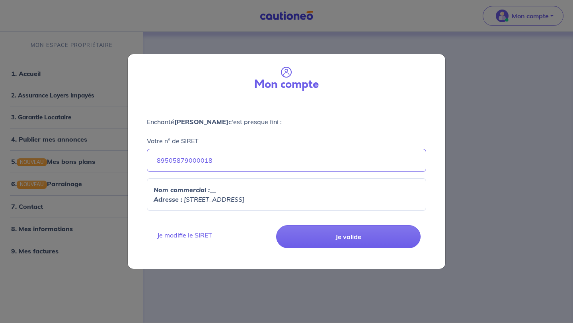
click at [232, 191] on p "Nom commercial : __" at bounding box center [287, 190] width 266 height 10
click at [226, 164] on input "89505879000018" at bounding box center [286, 160] width 279 height 23
click at [284, 206] on div "Nom commercial : __ Adresse : [STREET_ADDRESS]" at bounding box center [286, 194] width 279 height 33
click at [258, 161] on input "89505879000018" at bounding box center [286, 160] width 279 height 23
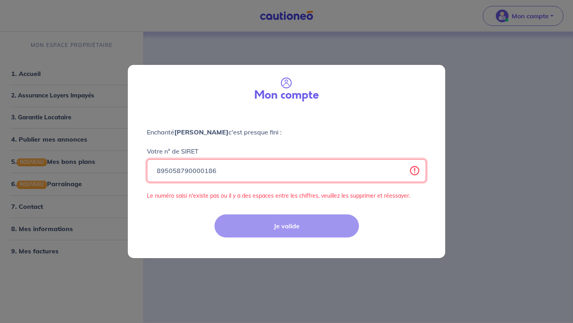
type input "89505879000018"
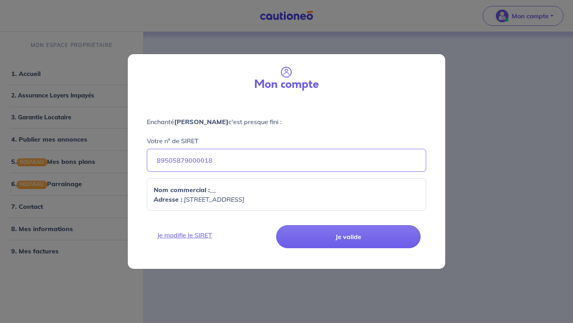
click at [220, 181] on div "Nom commercial : __ Adresse : [STREET_ADDRESS]" at bounding box center [286, 194] width 279 height 33
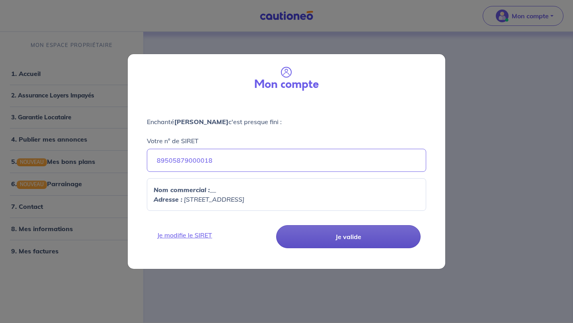
click at [347, 241] on button "Je valide" at bounding box center [348, 236] width 144 height 23
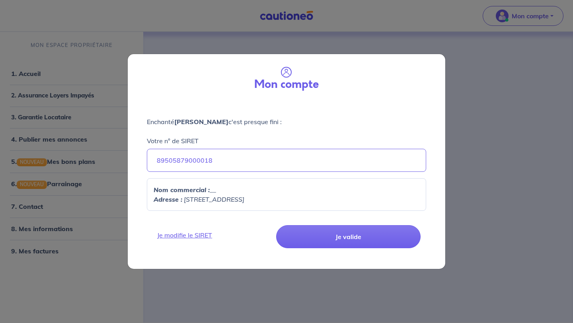
click at [139, 39] on div "Mon compte Enchanté [PERSON_NAME] c'est presque fini : Votre n° de SIRET 895058…" at bounding box center [286, 161] width 573 height 323
select select "FR"
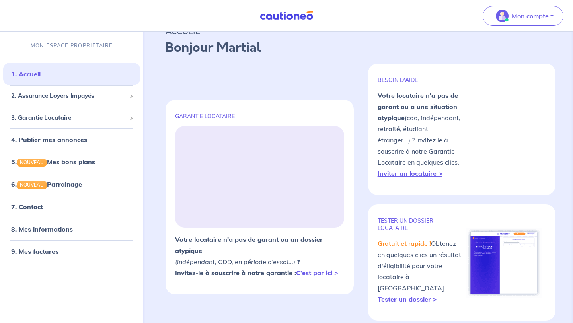
scroll to position [20, 0]
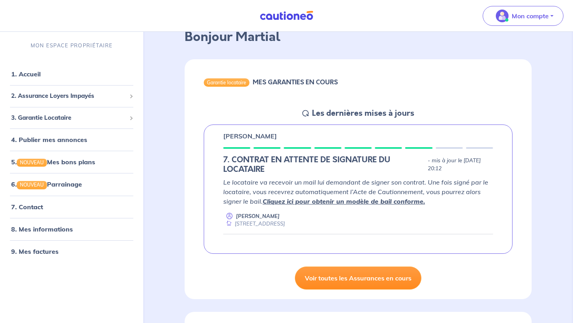
scroll to position [46, 0]
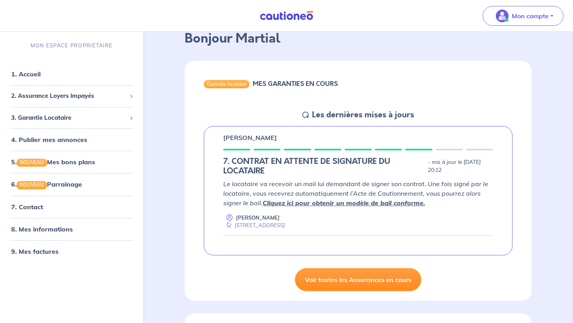
click at [341, 281] on link "Voir toutes les Assurances en cours" at bounding box center [358, 279] width 127 height 23
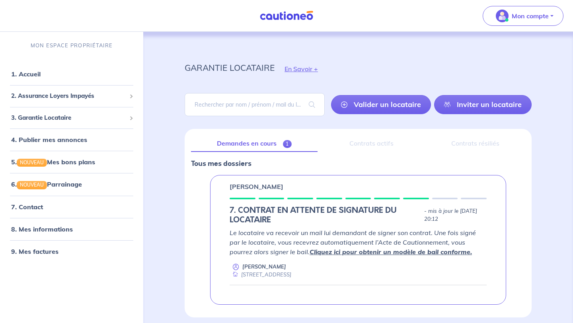
scroll to position [33, 0]
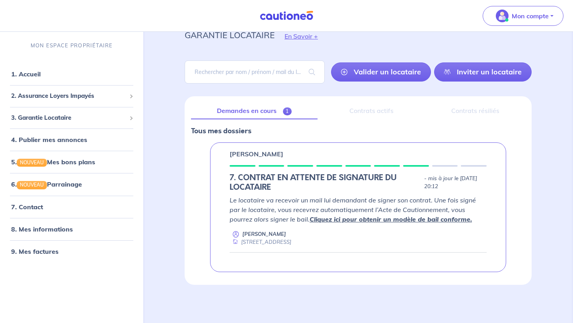
click at [340, 222] on link "Cliquez ici pour obtenir un modèle de bail conforme." at bounding box center [391, 219] width 162 height 8
click at [70, 230] on link "8. Mes informations" at bounding box center [40, 229] width 59 height 8
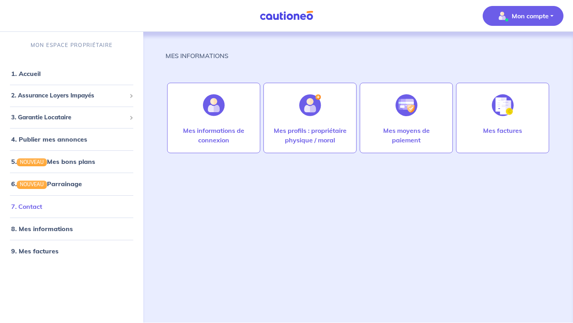
click at [42, 203] on link "7. Contact" at bounding box center [26, 207] width 31 height 8
click at [94, 97] on span "2. Assurance Loyers Impayés" at bounding box center [68, 95] width 115 height 9
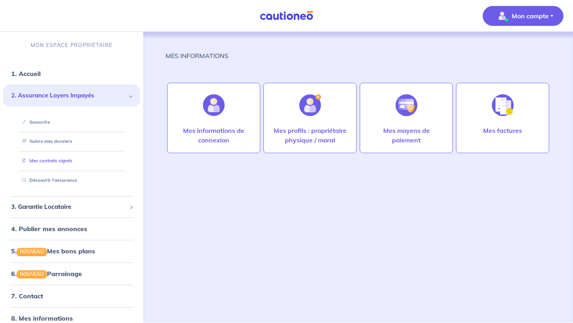
click at [65, 160] on link "Mes contrats signés" at bounding box center [46, 161] width 54 height 6
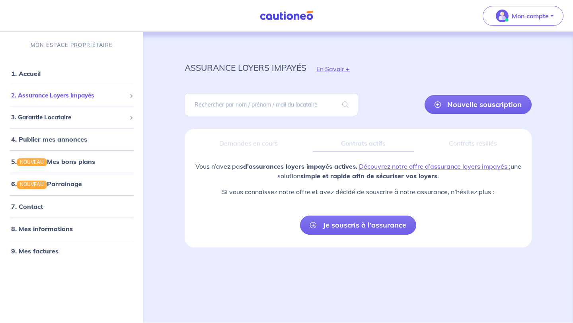
click at [129, 100] on div "2. Assurance Loyers Impayés" at bounding box center [71, 96] width 137 height 16
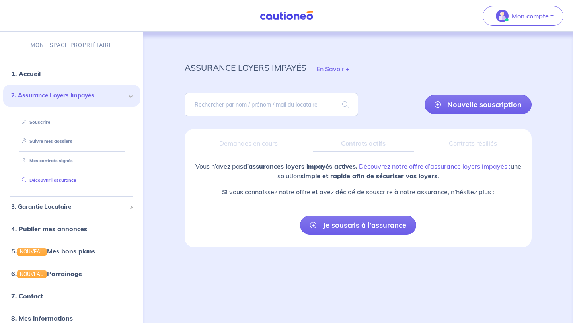
click at [74, 179] on link "Découvrir l'assurance" at bounding box center [47, 180] width 57 height 6
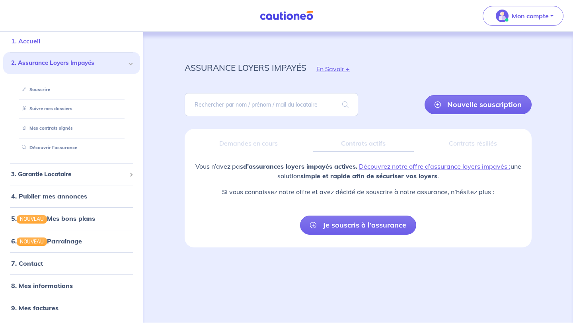
click at [40, 41] on link "1. Accueil" at bounding box center [25, 41] width 29 height 8
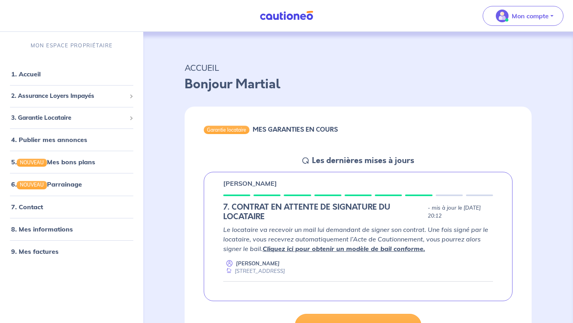
click at [277, 185] on p "[PERSON_NAME]" at bounding box center [250, 184] width 54 height 10
click at [288, 183] on div "[PERSON_NAME]" at bounding box center [358, 184] width 270 height 10
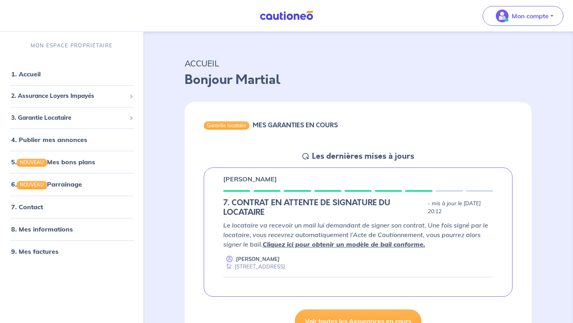
click at [347, 193] on div "[PERSON_NAME] 7. CONTRAT EN ATTENTE DE SIGNATURE DU LOCATAIRE - mis à jour le […" at bounding box center [358, 233] width 309 height 130
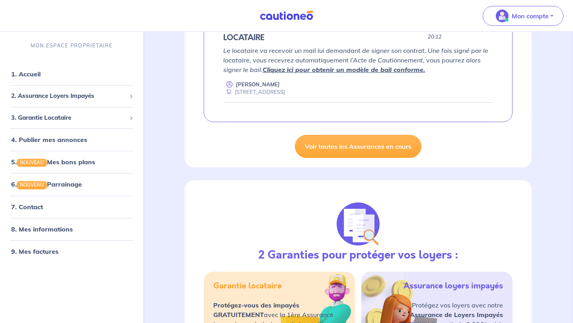
scroll to position [0, 0]
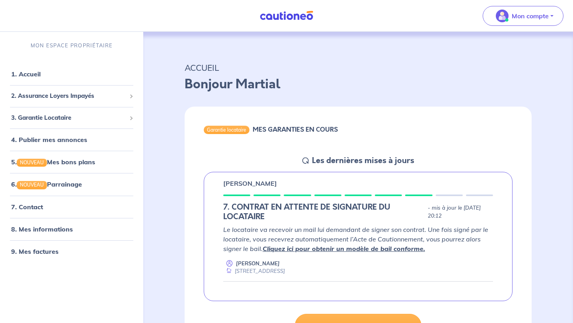
click at [347, 194] on div "[PERSON_NAME] 7. CONTRAT EN ATTENTE DE SIGNATURE DU LOCATAIRE - mis à jour le […" at bounding box center [358, 237] width 309 height 130
click at [347, 212] on p "- mis à jour le [DATE] 20:12" at bounding box center [460, 212] width 65 height 16
click at [347, 238] on em "Le locataire va recevoir un mail lui demandant de signer son contrat. Une fois …" at bounding box center [355, 239] width 265 height 27
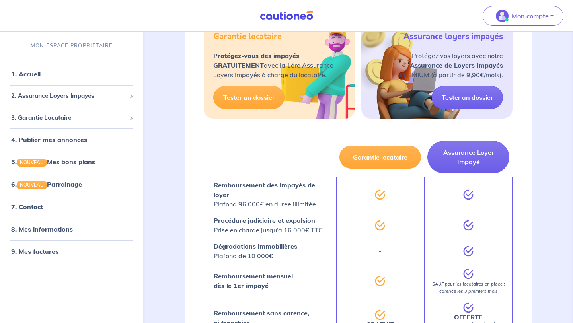
scroll to position [344, 0]
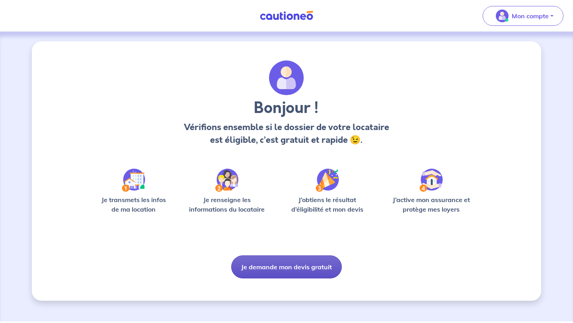
click at [306, 266] on button "Je demande mon devis gratuit" at bounding box center [286, 266] width 111 height 23
